Goal: Task Accomplishment & Management: Use online tool/utility

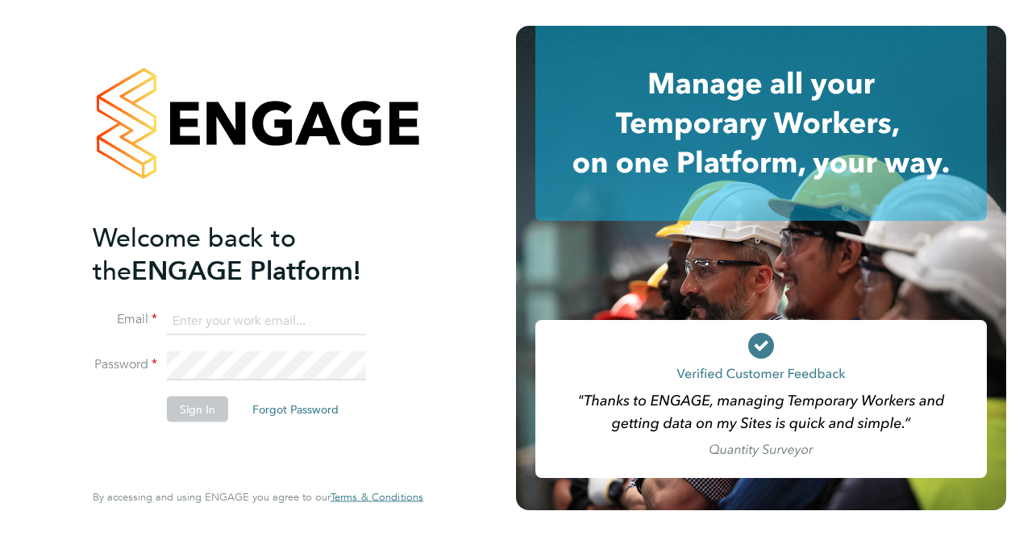
type input "cosmin.balan@bluearrow.co.uk"
click at [184, 414] on button "Sign In" at bounding box center [197, 409] width 61 height 26
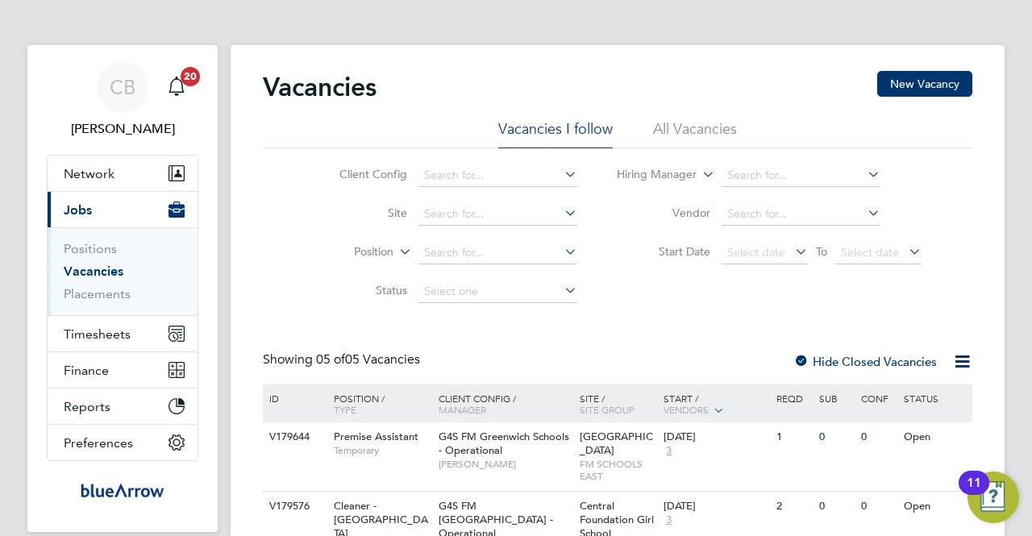
click at [464, 195] on li "Site" at bounding box center [445, 214] width 303 height 39
click at [464, 204] on input at bounding box center [497, 214] width 159 height 23
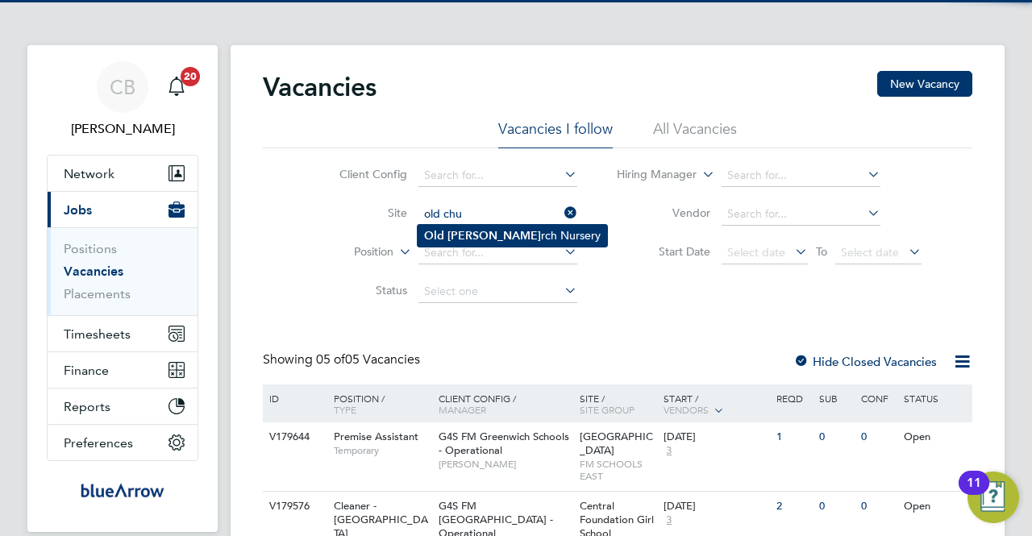
click at [485, 236] on li "Old Chu rch Nursery" at bounding box center [512, 236] width 189 height 22
type input "Old [DEMOGRAPHIC_DATA] Nursery"
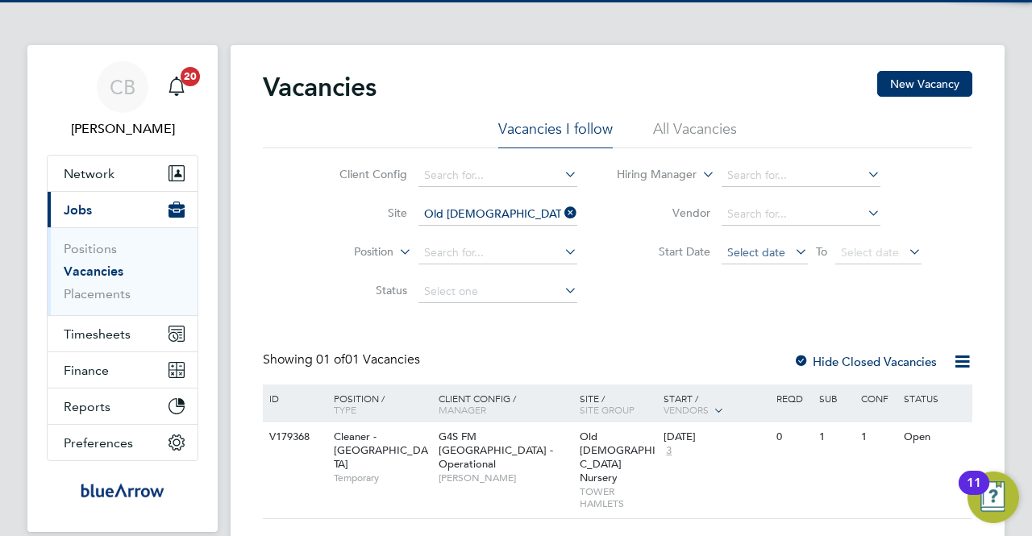
click at [756, 256] on span "Select date" at bounding box center [756, 252] width 58 height 15
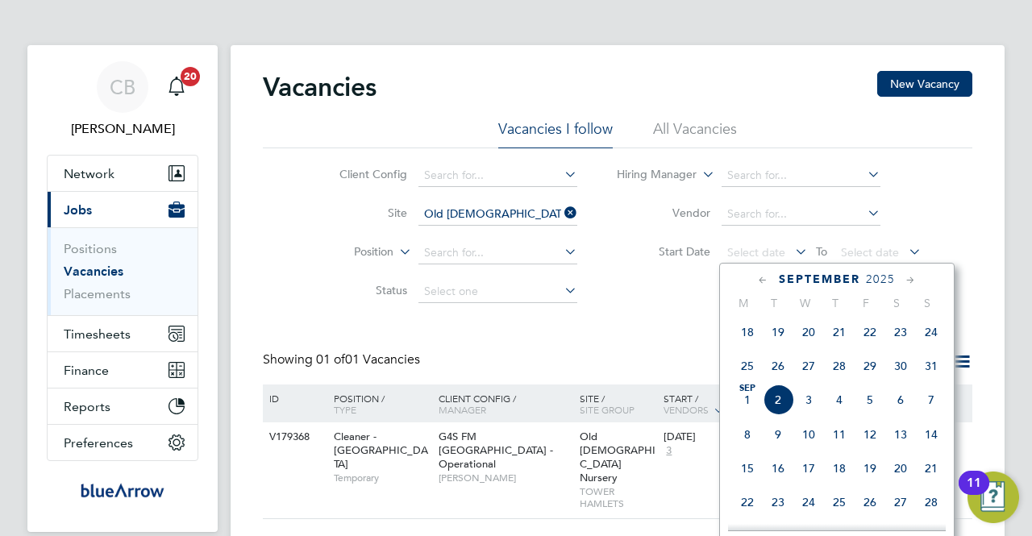
click at [739, 373] on span "25" at bounding box center [747, 366] width 31 height 31
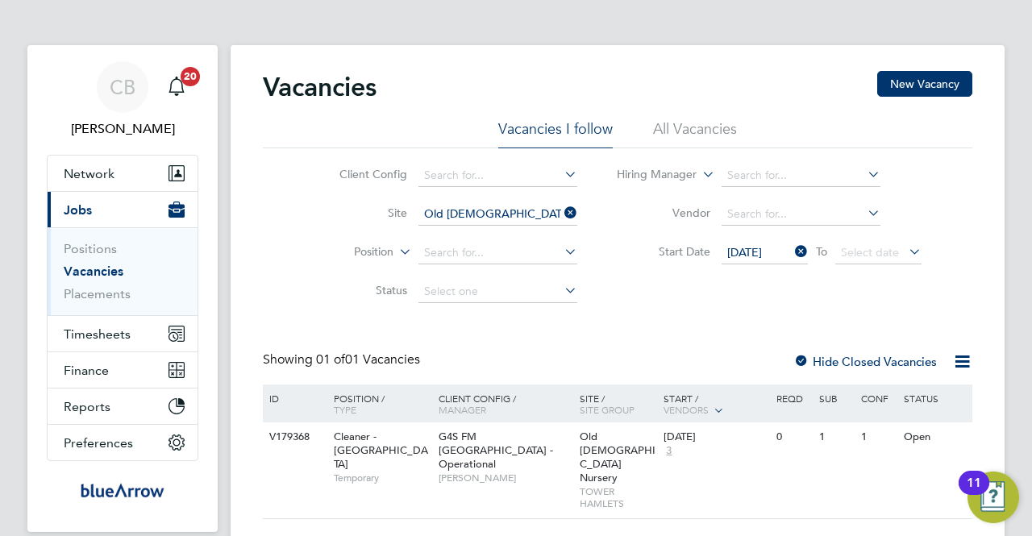
click at [800, 359] on div at bounding box center [801, 363] width 16 height 16
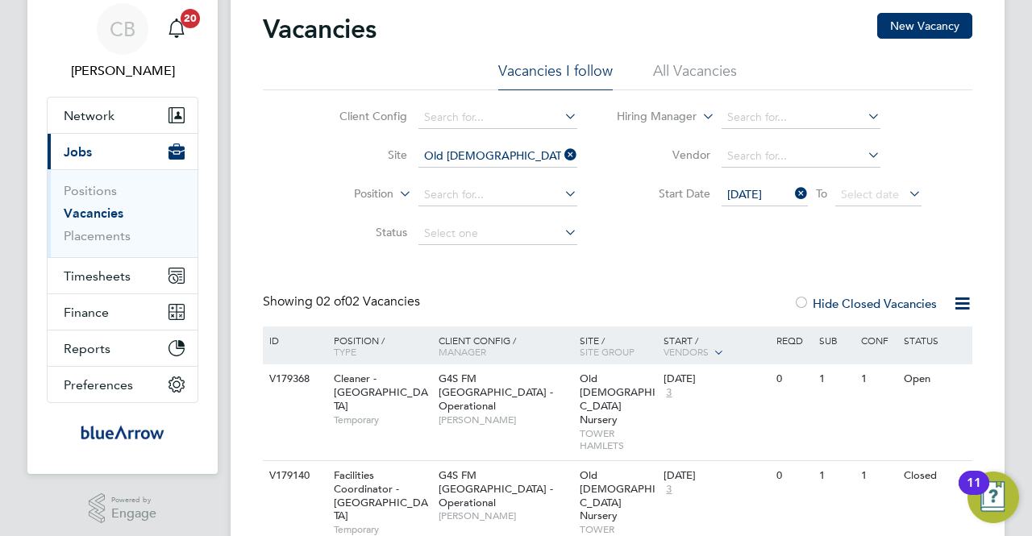
scroll to position [83, 0]
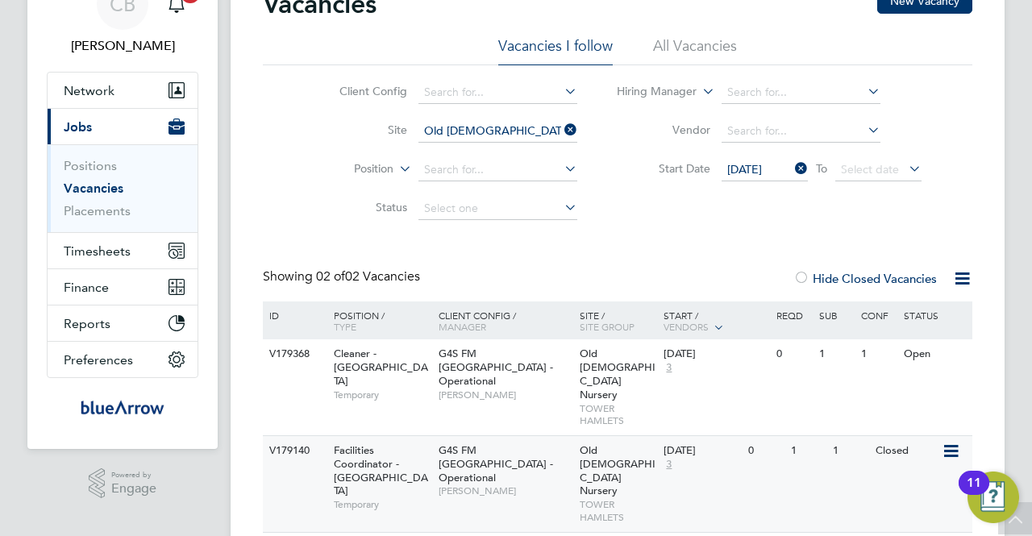
click at [479, 443] on span "G4S FM [GEOGRAPHIC_DATA] - Operational" at bounding box center [496, 463] width 114 height 41
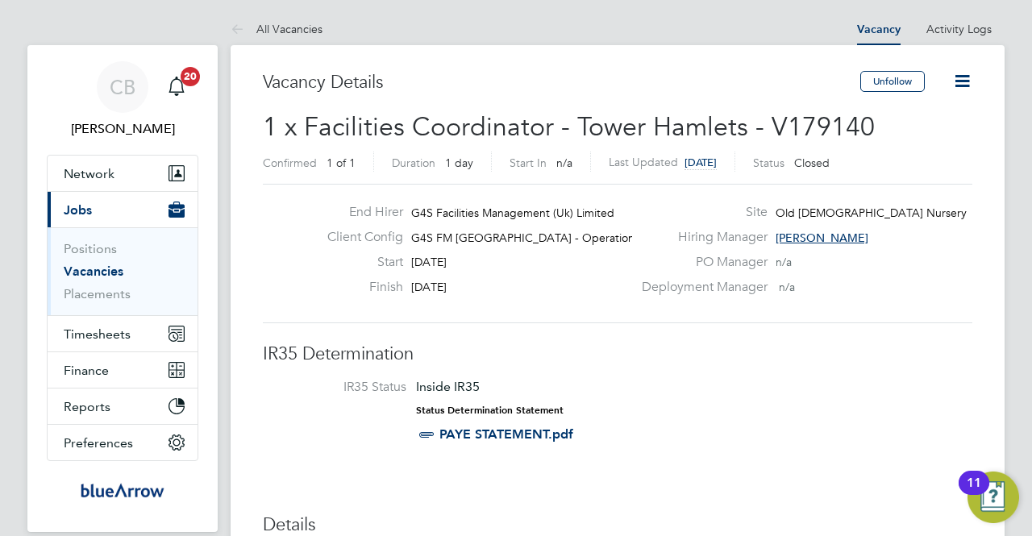
click at [798, 420] on li "IR35 Status Inside IR35 Status Determination Statement PAYE STATEMENT.pdf" at bounding box center [617, 414] width 677 height 70
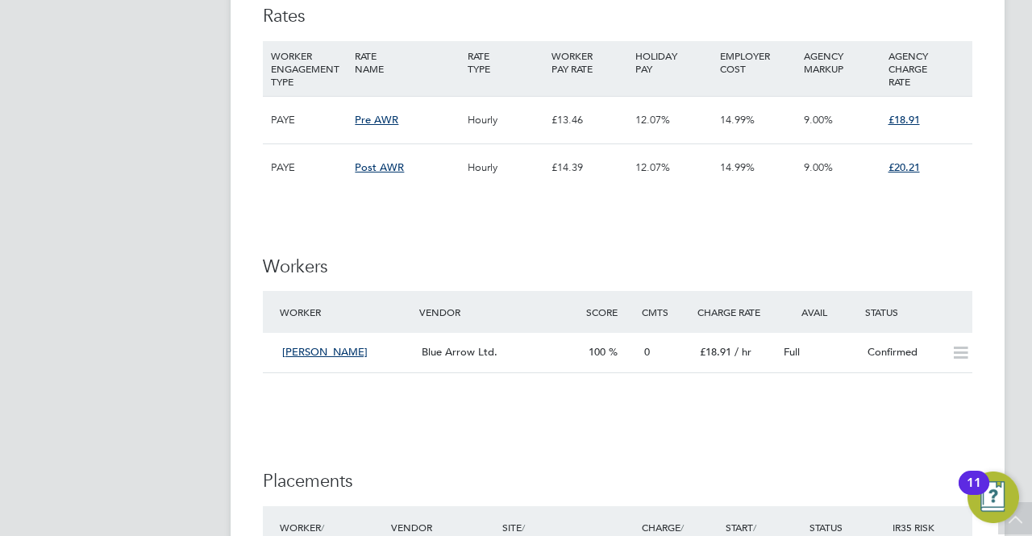
scroll to position [3628, 0]
